Goal: Task Accomplishment & Management: Manage account settings

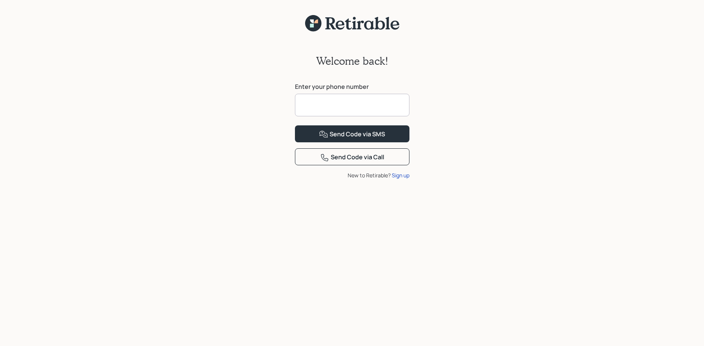
click at [306, 103] on input at bounding box center [352, 105] width 115 height 23
type input "**********"
click at [362, 139] on div "Send Code via SMS" at bounding box center [352, 134] width 66 height 9
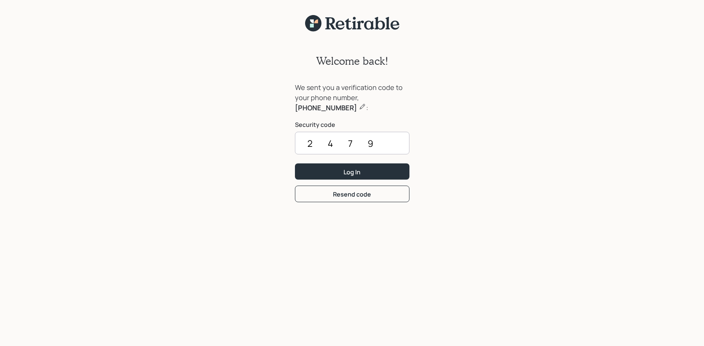
type input "2479"
click at [295, 164] on button "Log In" at bounding box center [352, 172] width 115 height 16
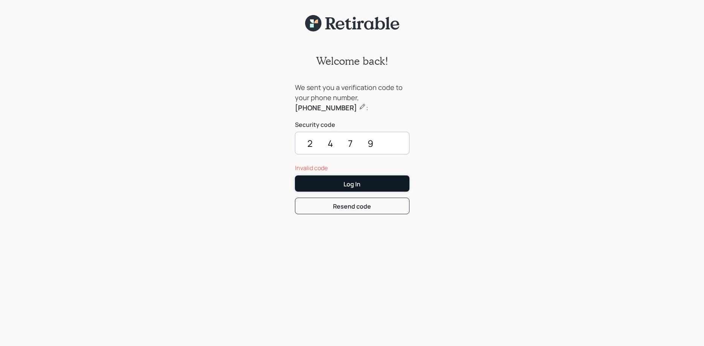
click at [352, 182] on div "Log In" at bounding box center [352, 184] width 17 height 8
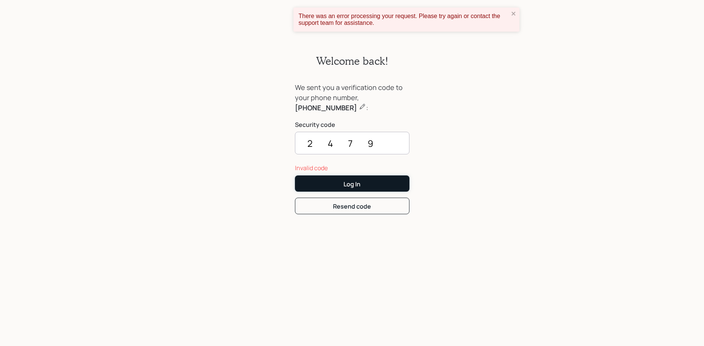
click at [353, 182] on div "Log In" at bounding box center [352, 184] width 17 height 8
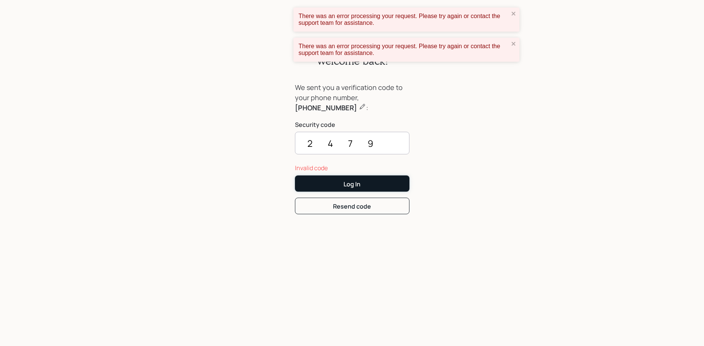
click at [353, 182] on div "Log In" at bounding box center [352, 184] width 17 height 8
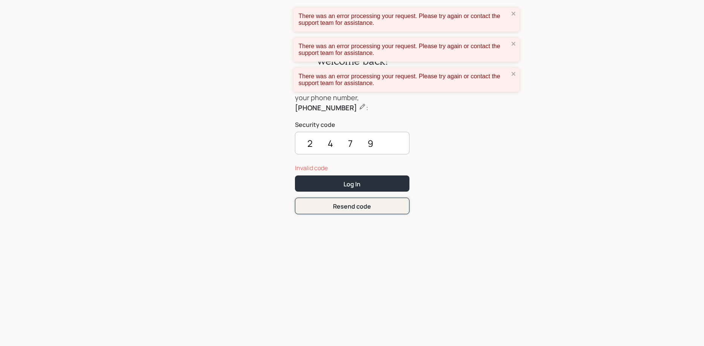
click at [363, 205] on div "Resend code" at bounding box center [352, 206] width 38 height 8
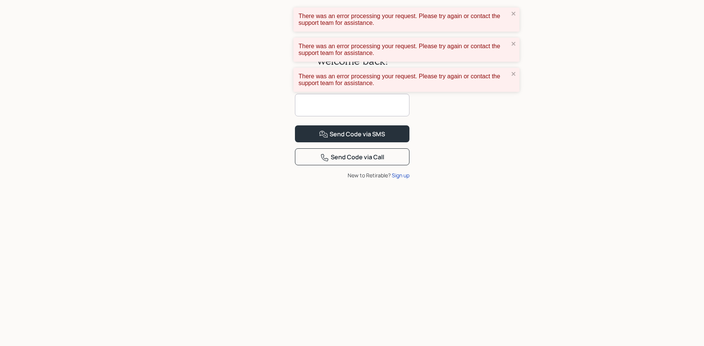
click at [320, 106] on input at bounding box center [352, 105] width 115 height 23
click at [485, 153] on div "Welcome back! Enter your phone number Send Code via SMS Send Code via Call New …" at bounding box center [352, 194] width 704 height 324
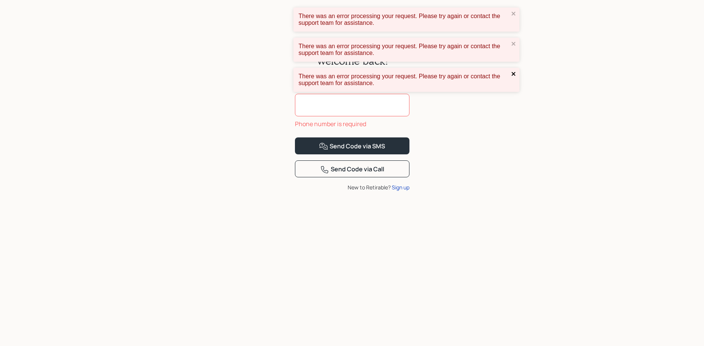
click at [513, 73] on icon "close" at bounding box center [513, 74] width 5 height 6
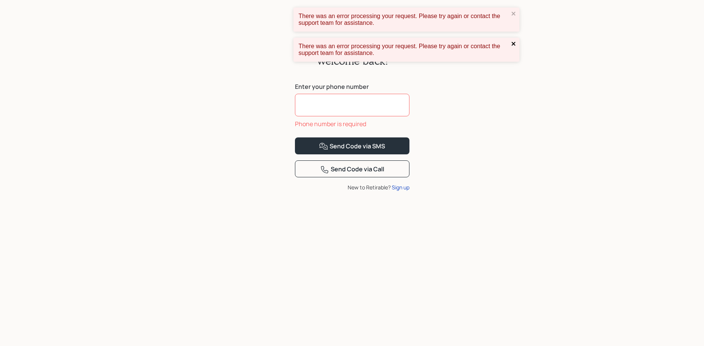
click at [513, 44] on icon "close" at bounding box center [514, 44] width 4 height 4
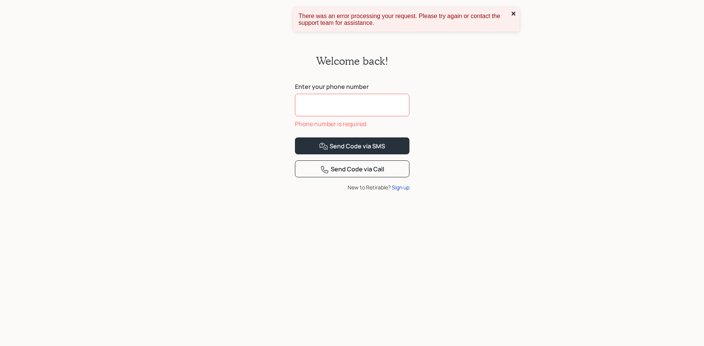
click at [514, 14] on icon "close" at bounding box center [514, 14] width 4 height 4
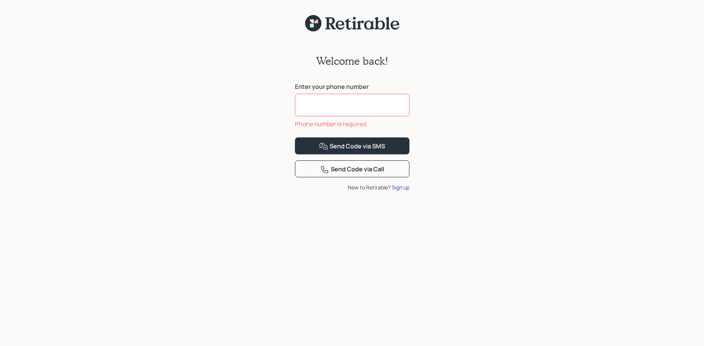
click at [303, 103] on input at bounding box center [352, 105] width 115 height 23
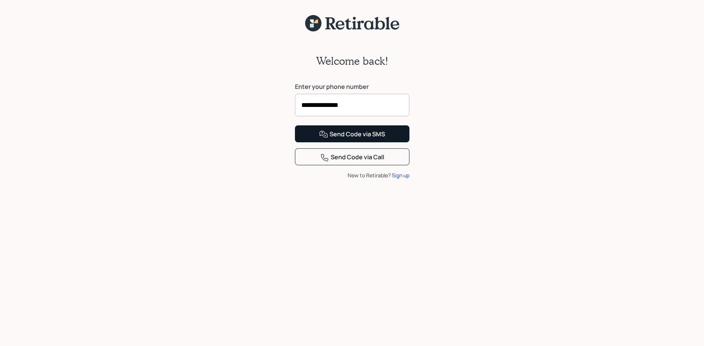
type input "**********"
click at [352, 139] on div "Send Code via SMS" at bounding box center [352, 134] width 66 height 9
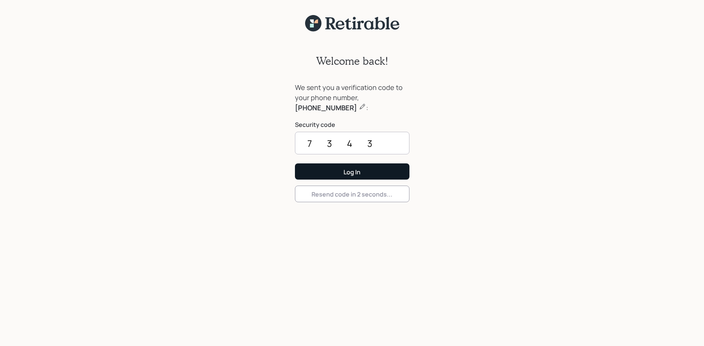
type input "7343"
click at [350, 168] on div "Log In" at bounding box center [352, 172] width 17 height 8
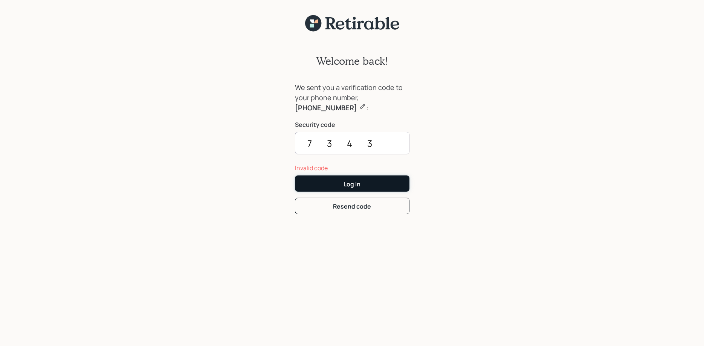
click at [347, 182] on div "Log In" at bounding box center [352, 184] width 17 height 8
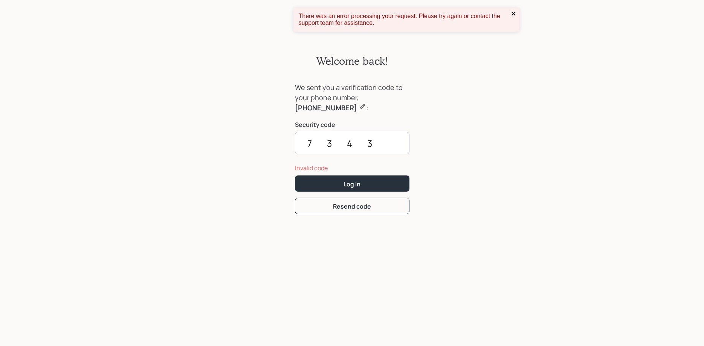
click at [513, 13] on icon "close" at bounding box center [514, 14] width 4 height 4
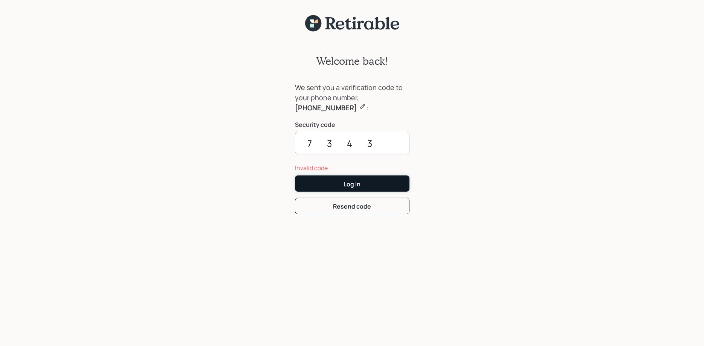
click at [353, 185] on div "Log In" at bounding box center [352, 184] width 17 height 8
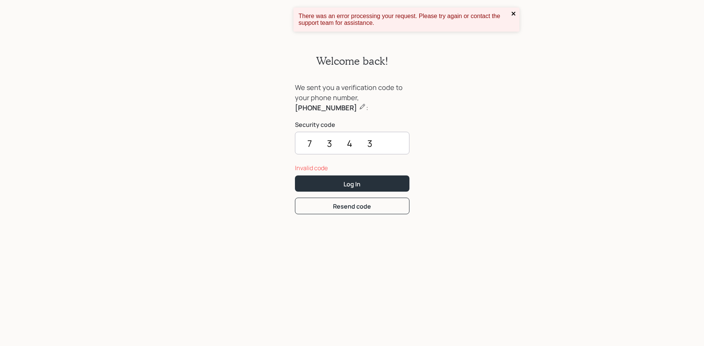
click at [513, 13] on icon "close" at bounding box center [514, 14] width 4 height 4
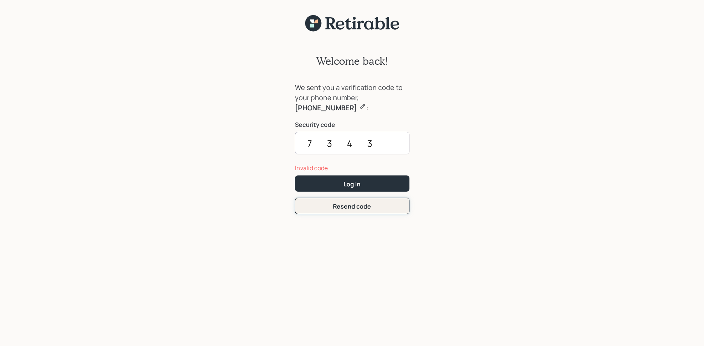
click at [357, 207] on div "Resend code" at bounding box center [352, 206] width 38 height 8
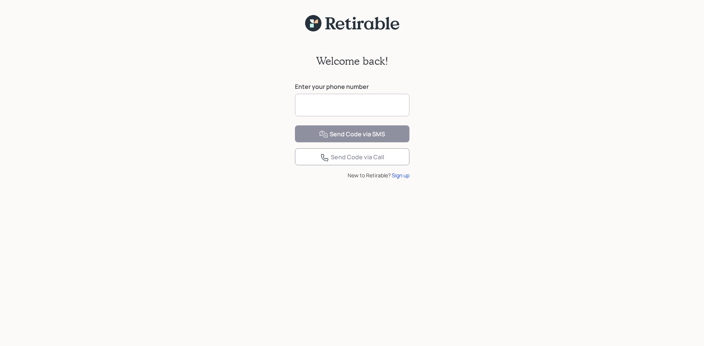
click at [315, 106] on input at bounding box center [352, 105] width 115 height 23
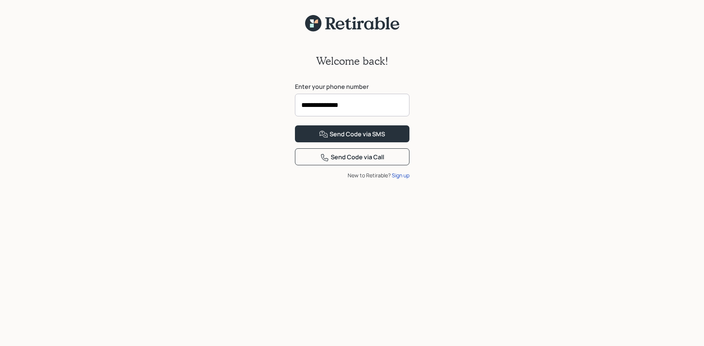
type input "**********"
click at [295, 125] on button "Send Code via SMS" at bounding box center [352, 133] width 115 height 17
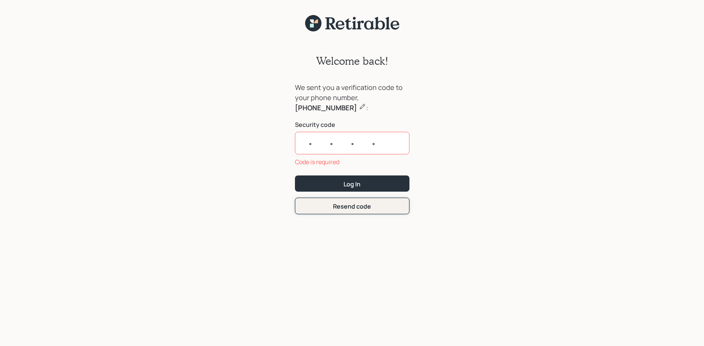
click at [352, 193] on form "We sent you a verification code to your phone number, [PHONE_NUMBER] : Security…" at bounding box center [352, 149] width 115 height 132
click at [350, 205] on div "Resend code" at bounding box center [352, 206] width 38 height 8
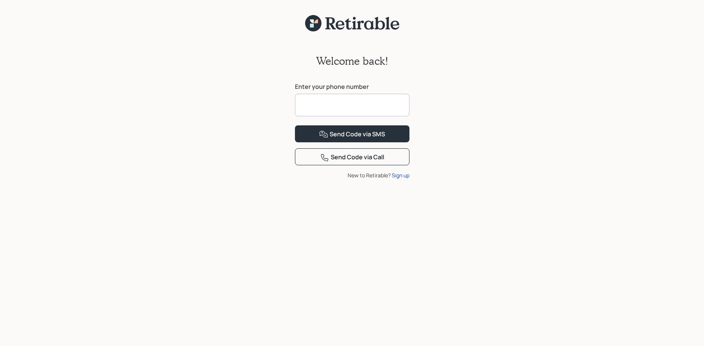
click at [310, 103] on input at bounding box center [352, 105] width 115 height 23
type input "*"
type input "**********"
click at [295, 125] on button "Send Code via SMS" at bounding box center [352, 133] width 115 height 17
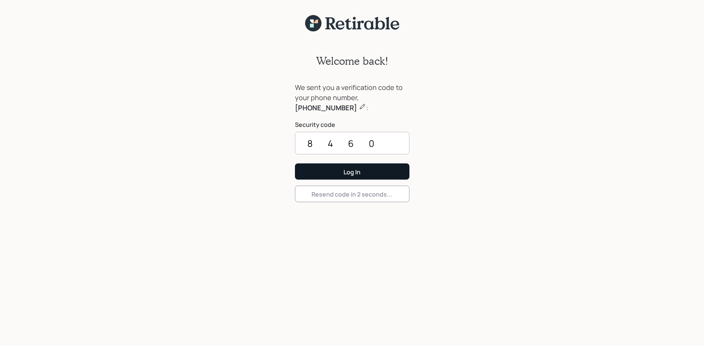
type input "8460"
click at [353, 170] on div "Log In" at bounding box center [352, 172] width 17 height 8
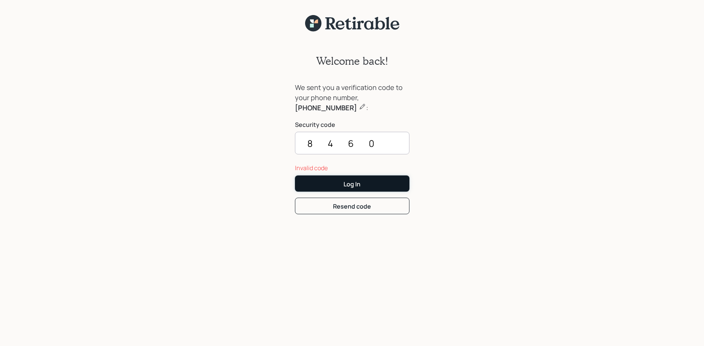
click at [352, 184] on div "Log In" at bounding box center [352, 184] width 17 height 8
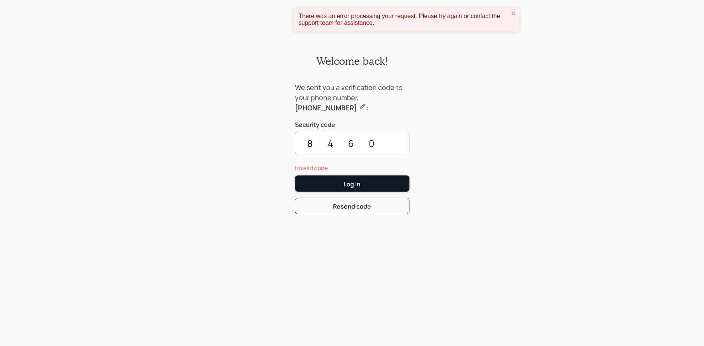
click at [352, 185] on div "Log In" at bounding box center [352, 184] width 17 height 8
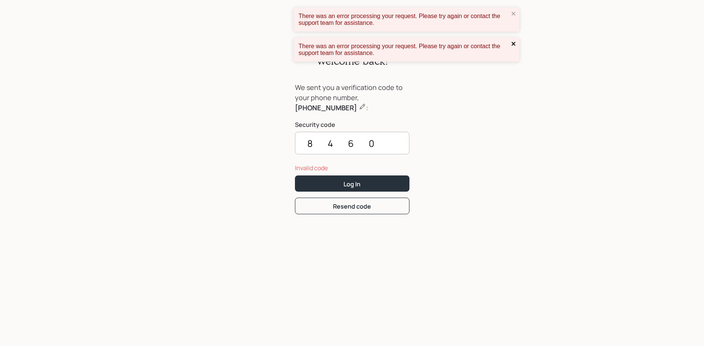
click at [513, 42] on icon "close" at bounding box center [514, 44] width 4 height 4
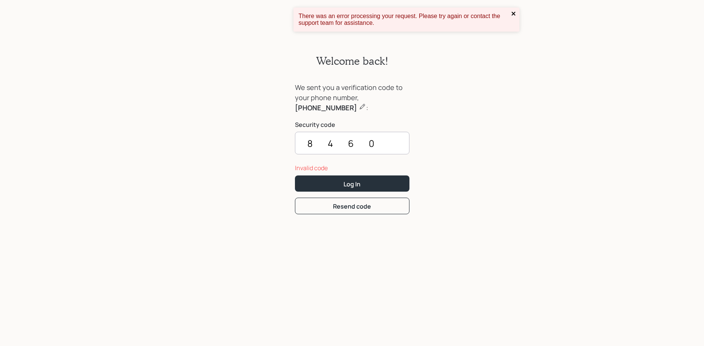
click at [513, 13] on icon "close" at bounding box center [514, 14] width 4 height 4
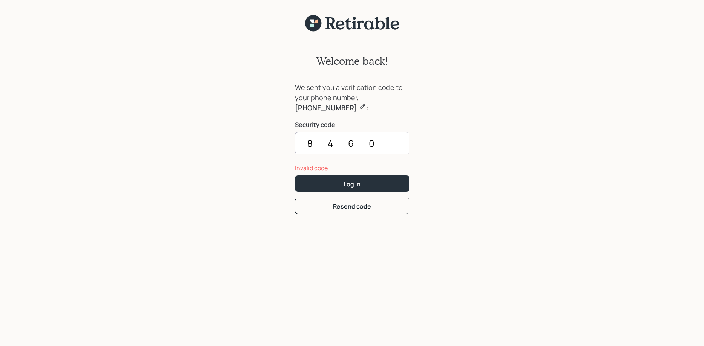
click at [337, 93] on div "We sent you a verification code to your phone number, [PHONE_NUMBER] :" at bounding box center [352, 98] width 115 height 31
drag, startPoint x: 383, startPoint y: 144, endPoint x: 277, endPoint y: 140, distance: 106.0
click at [295, 141] on input "8460" at bounding box center [352, 143] width 115 height 23
click at [277, 139] on div "Welcome back! We sent you a verification code to your phone number, [PHONE_NUMB…" at bounding box center [352, 194] width 704 height 324
click at [351, 205] on div "Resend code" at bounding box center [352, 206] width 38 height 8
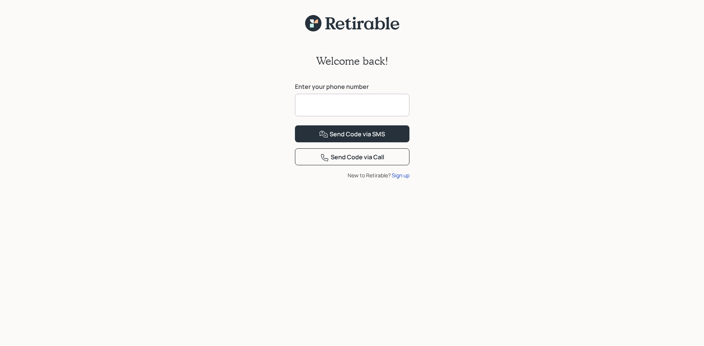
click at [323, 100] on input at bounding box center [352, 105] width 115 height 23
type input "**********"
click at [353, 162] on div "Send Code via Call" at bounding box center [352, 157] width 64 height 9
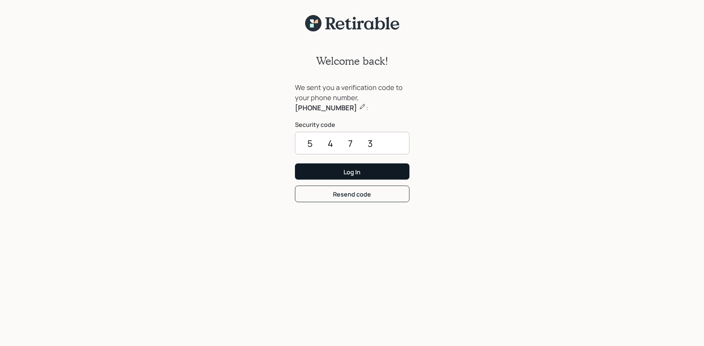
type input "5473"
click at [342, 171] on button "Log In" at bounding box center [352, 172] width 115 height 16
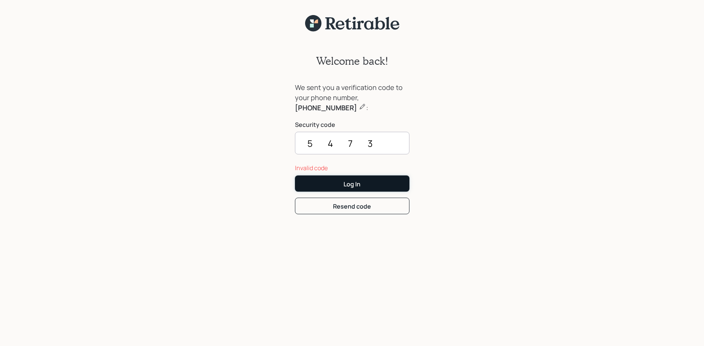
click at [356, 183] on div "Log In" at bounding box center [352, 184] width 17 height 8
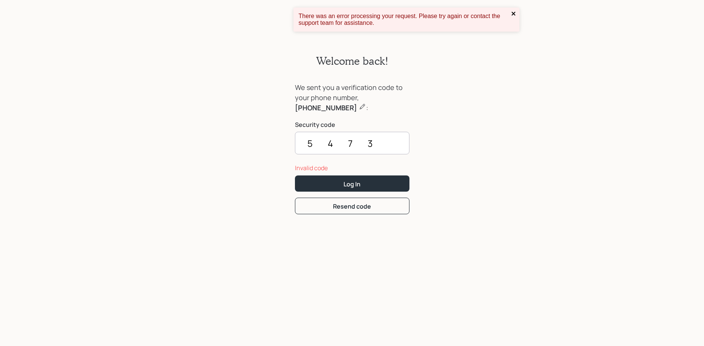
click at [512, 10] on div "There was an error processing your request. Please try again or contact the sup…" at bounding box center [407, 20] width 226 height 24
click at [514, 14] on icon "close" at bounding box center [514, 14] width 4 height 4
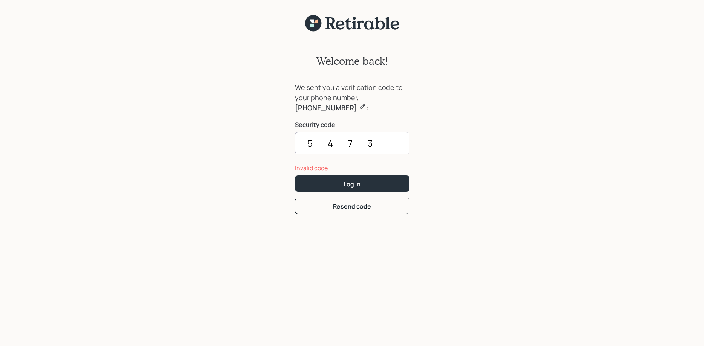
drag, startPoint x: 378, startPoint y: 142, endPoint x: 278, endPoint y: 145, distance: 100.7
click at [295, 146] on input "5473" at bounding box center [352, 143] width 115 height 23
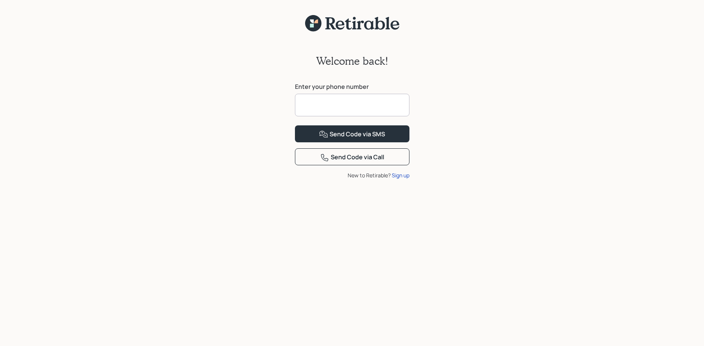
click at [306, 106] on input at bounding box center [352, 105] width 115 height 23
